Goal: Information Seeking & Learning: Learn about a topic

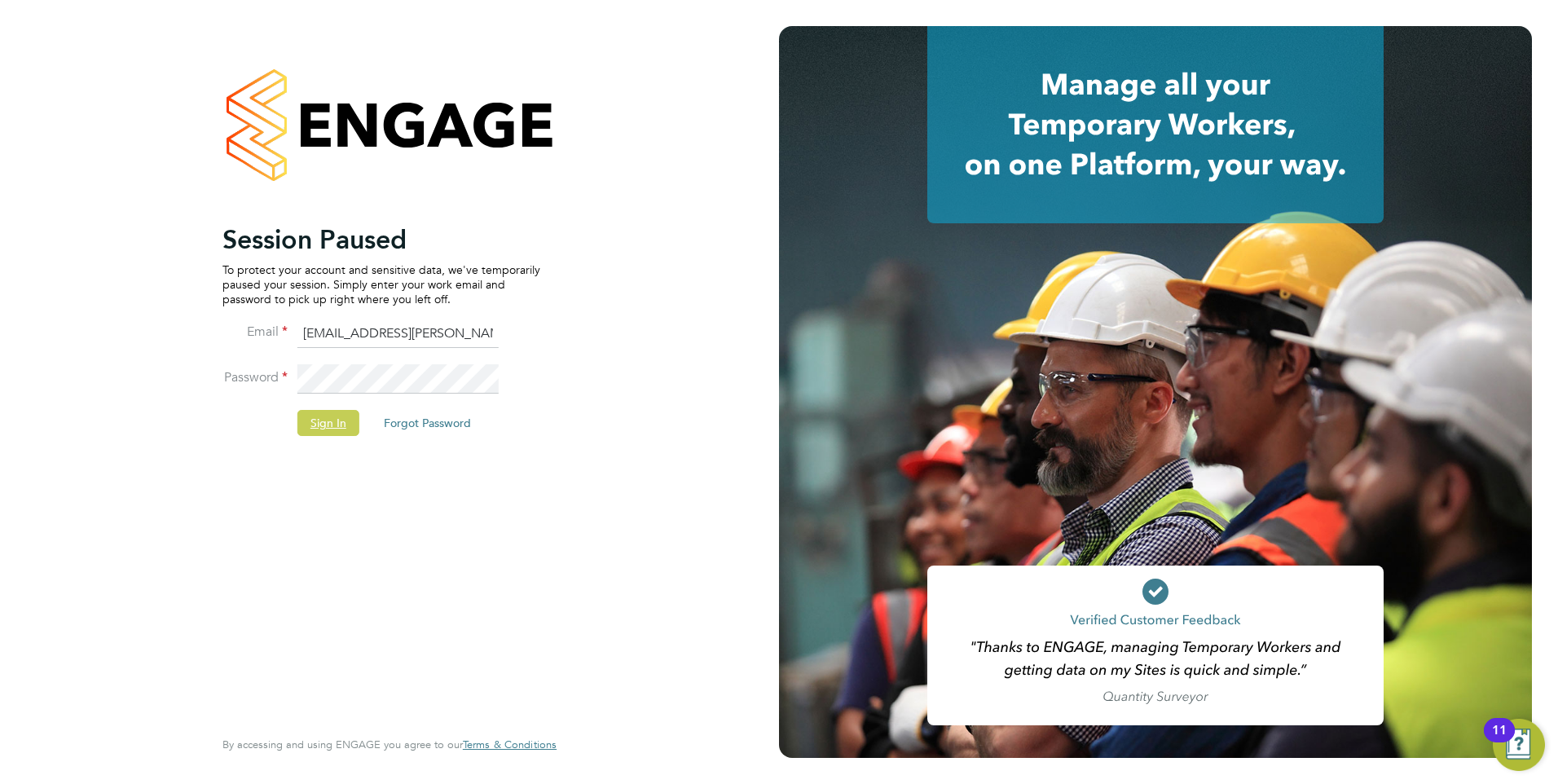
click at [320, 415] on button "Sign In" at bounding box center [328, 423] width 62 height 26
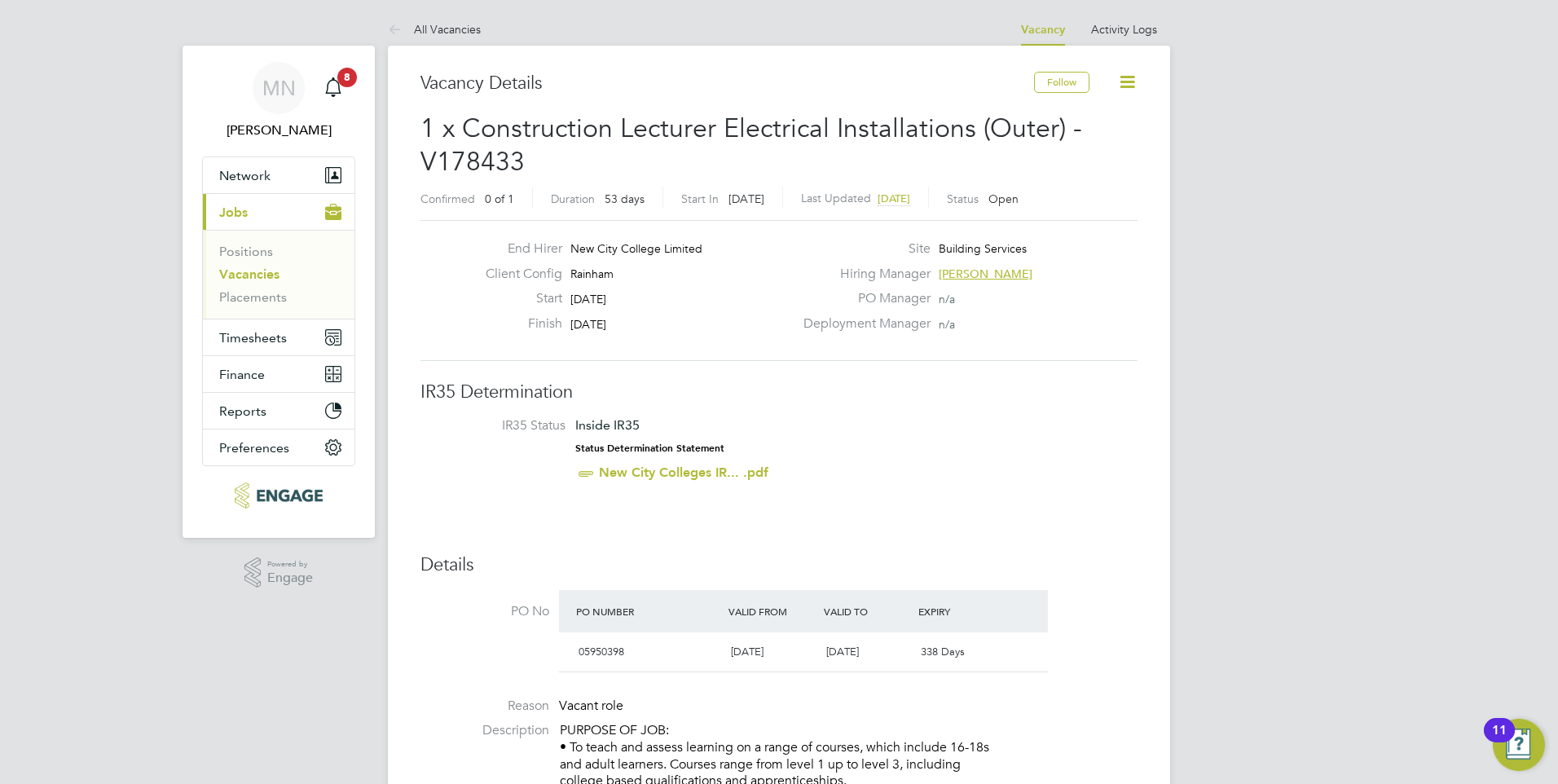
click at [245, 274] on link "Vacancies" at bounding box center [249, 274] width 60 height 16
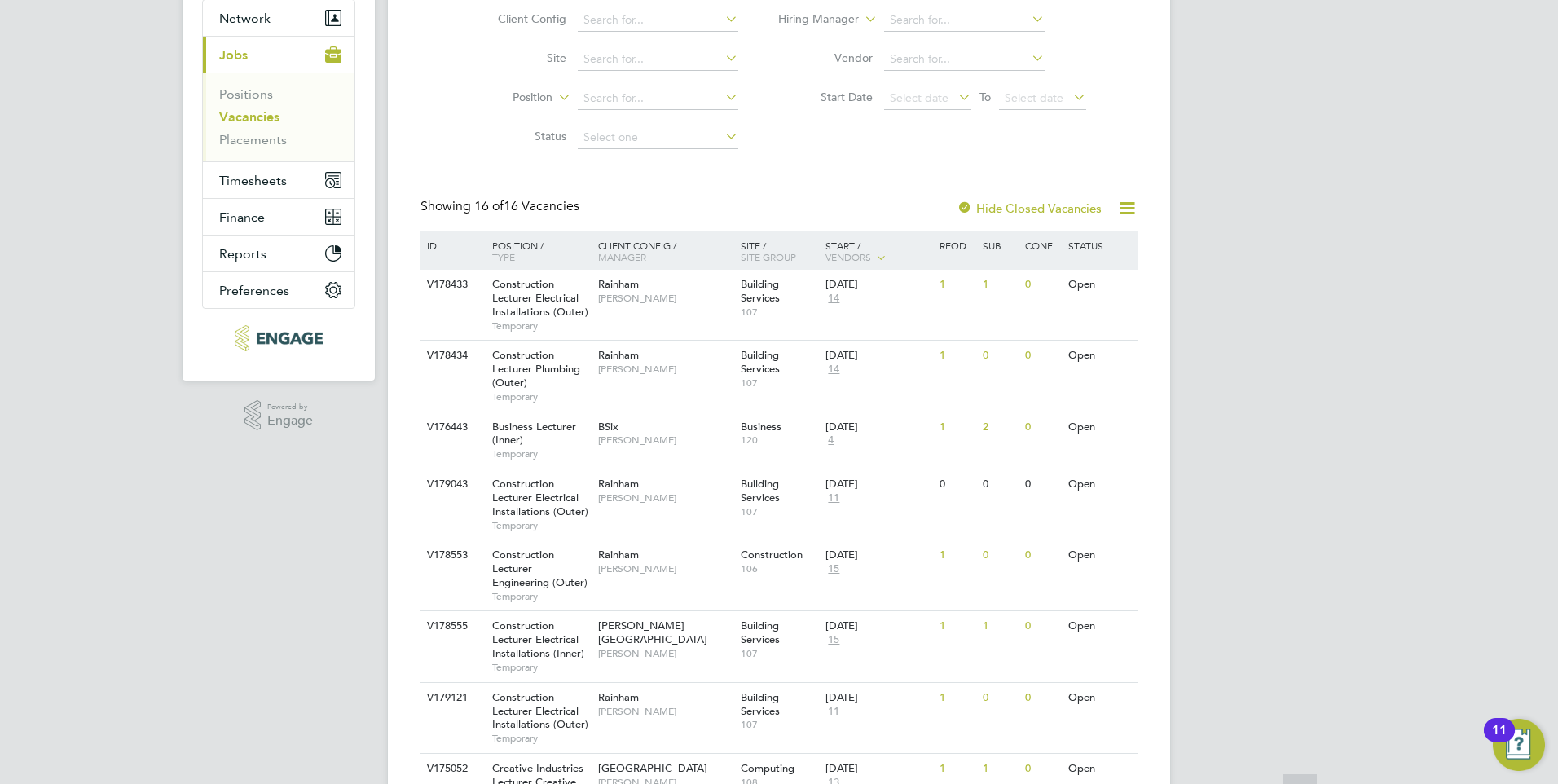
scroll to position [163, 0]
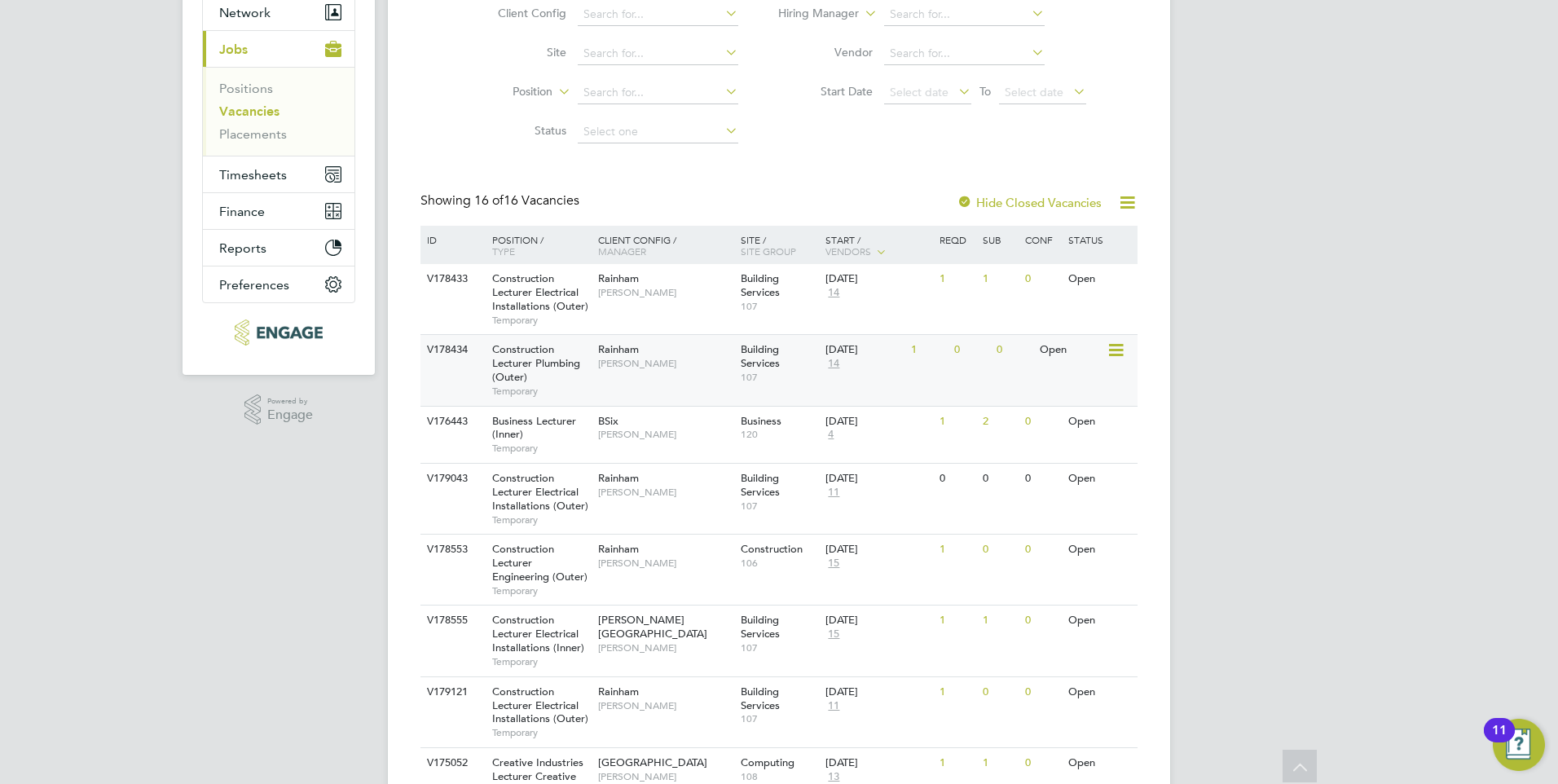
click at [536, 358] on span "Construction Lecturer Plumbing (Outer)" at bounding box center [536, 363] width 88 height 42
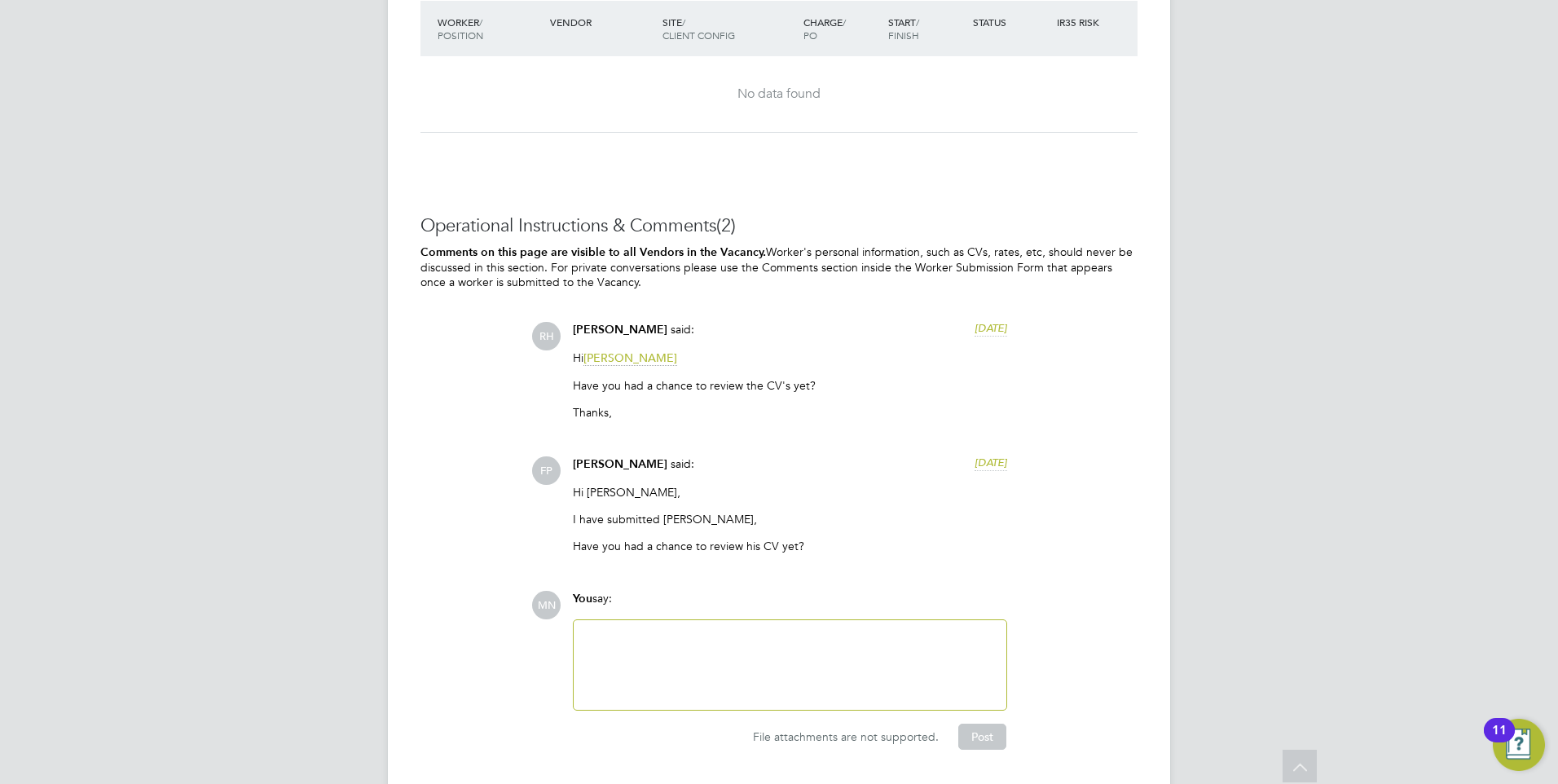
scroll to position [3340, 0]
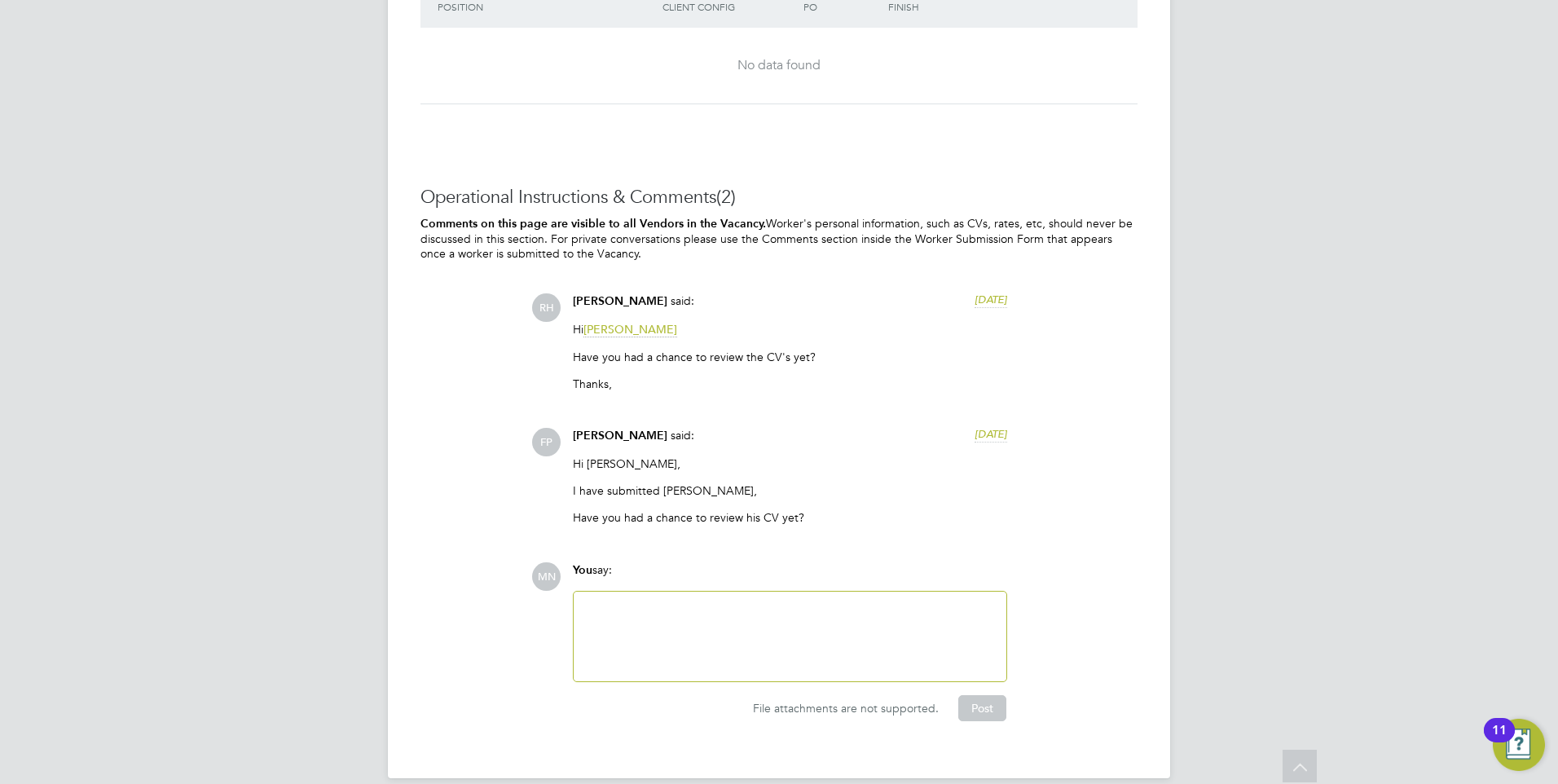
drag, startPoint x: 670, startPoint y: 494, endPoint x: 661, endPoint y: 493, distance: 9.1
click at [667, 494] on p "I have submitted Curtis," at bounding box center [790, 490] width 435 height 15
click at [661, 493] on p "I have submitted Curtis," at bounding box center [790, 490] width 435 height 15
click at [587, 432] on span "[PERSON_NAME]" at bounding box center [620, 436] width 94 height 14
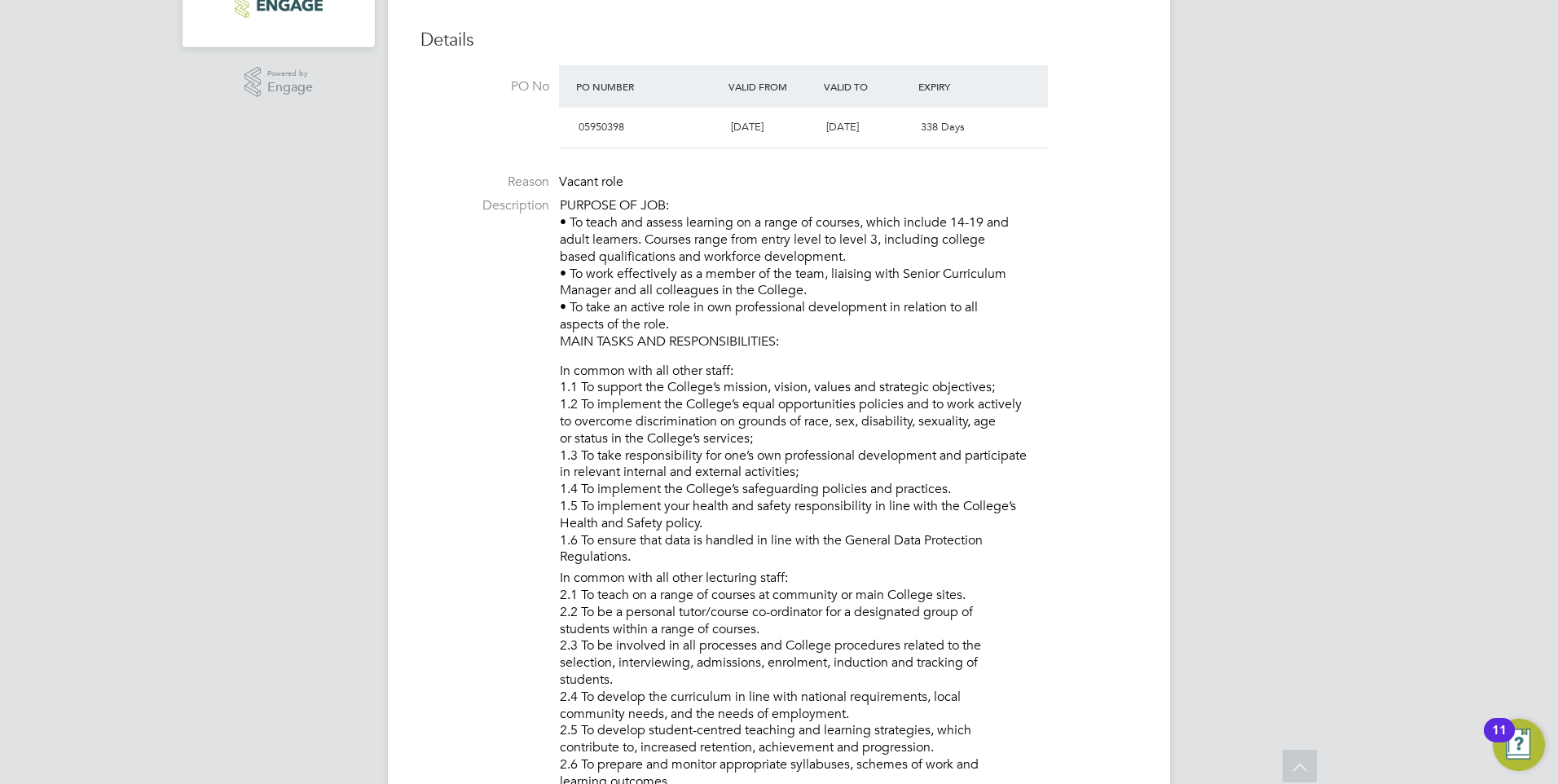
scroll to position [489, 0]
click at [614, 233] on p "PURPOSE OF JOB: • To teach and assess learning on a range of courses, which inc…" at bounding box center [848, 275] width 577 height 152
drag, startPoint x: 568, startPoint y: 223, endPoint x: 994, endPoint y: 236, distance: 426.2
click at [994, 236] on p "PURPOSE OF JOB: • To teach and assess learning on a range of courses, which inc…" at bounding box center [848, 275] width 577 height 152
click at [996, 236] on p "PURPOSE OF JOB: • To teach and assess learning on a range of courses, which inc…" at bounding box center [848, 275] width 577 height 152
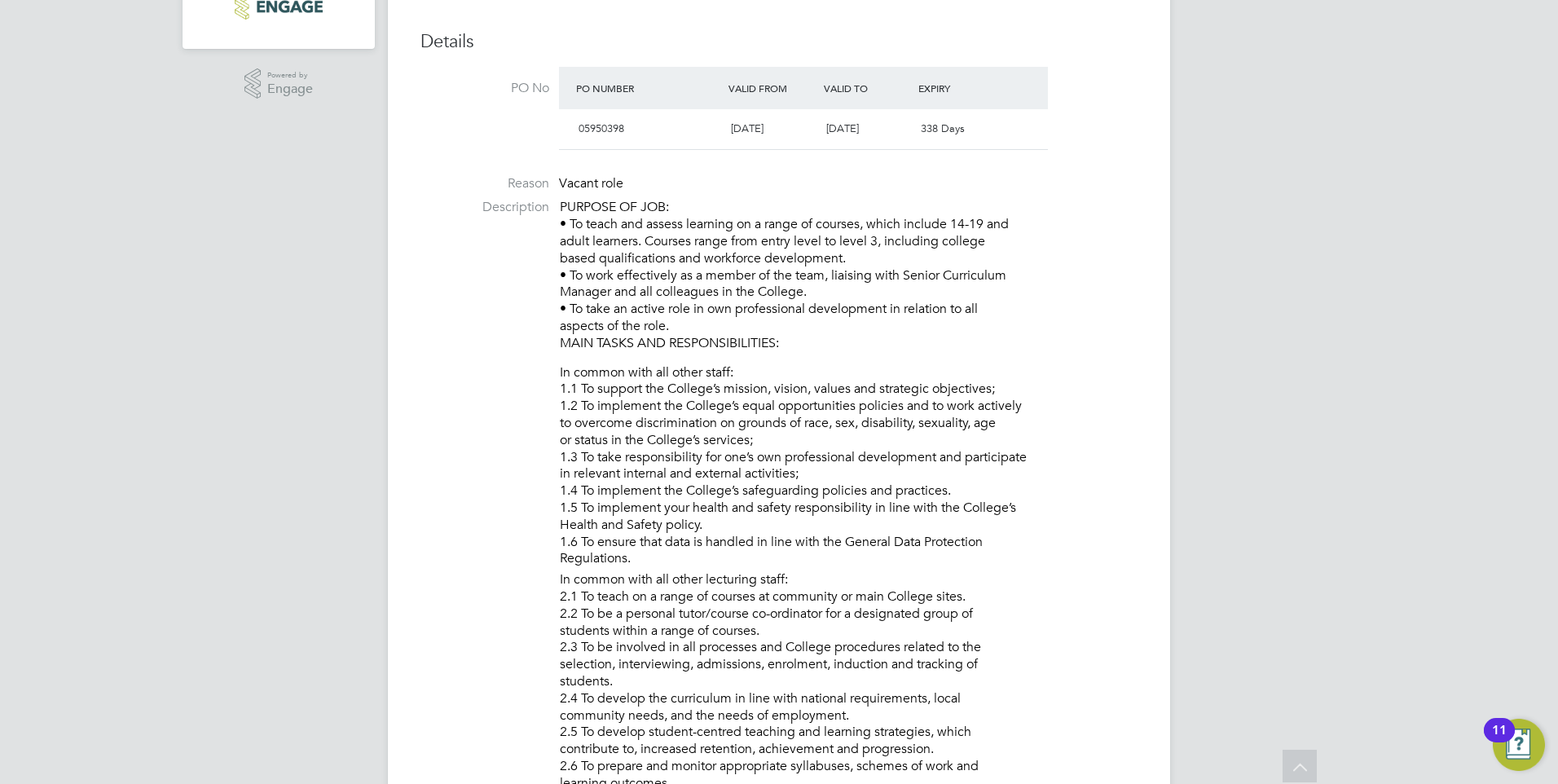
click at [882, 260] on p "PURPOSE OF JOB: • To teach and assess learning on a range of courses, which inc…" at bounding box center [848, 275] width 577 height 152
